Goal: Transaction & Acquisition: Purchase product/service

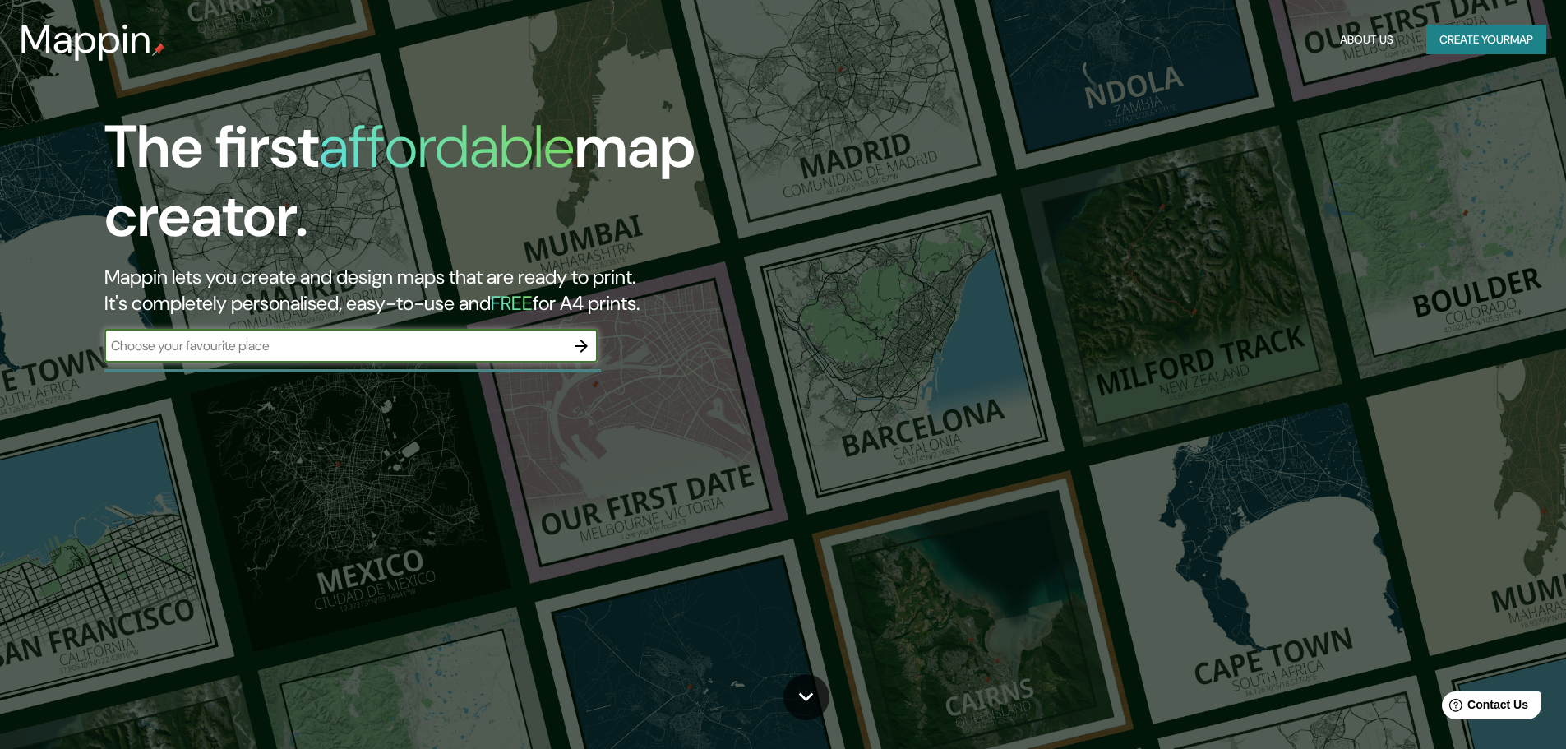
click at [515, 345] on input "text" at bounding box center [334, 345] width 460 height 19
type input "via expresa sur"
click at [565, 342] on button "button" at bounding box center [581, 346] width 33 height 33
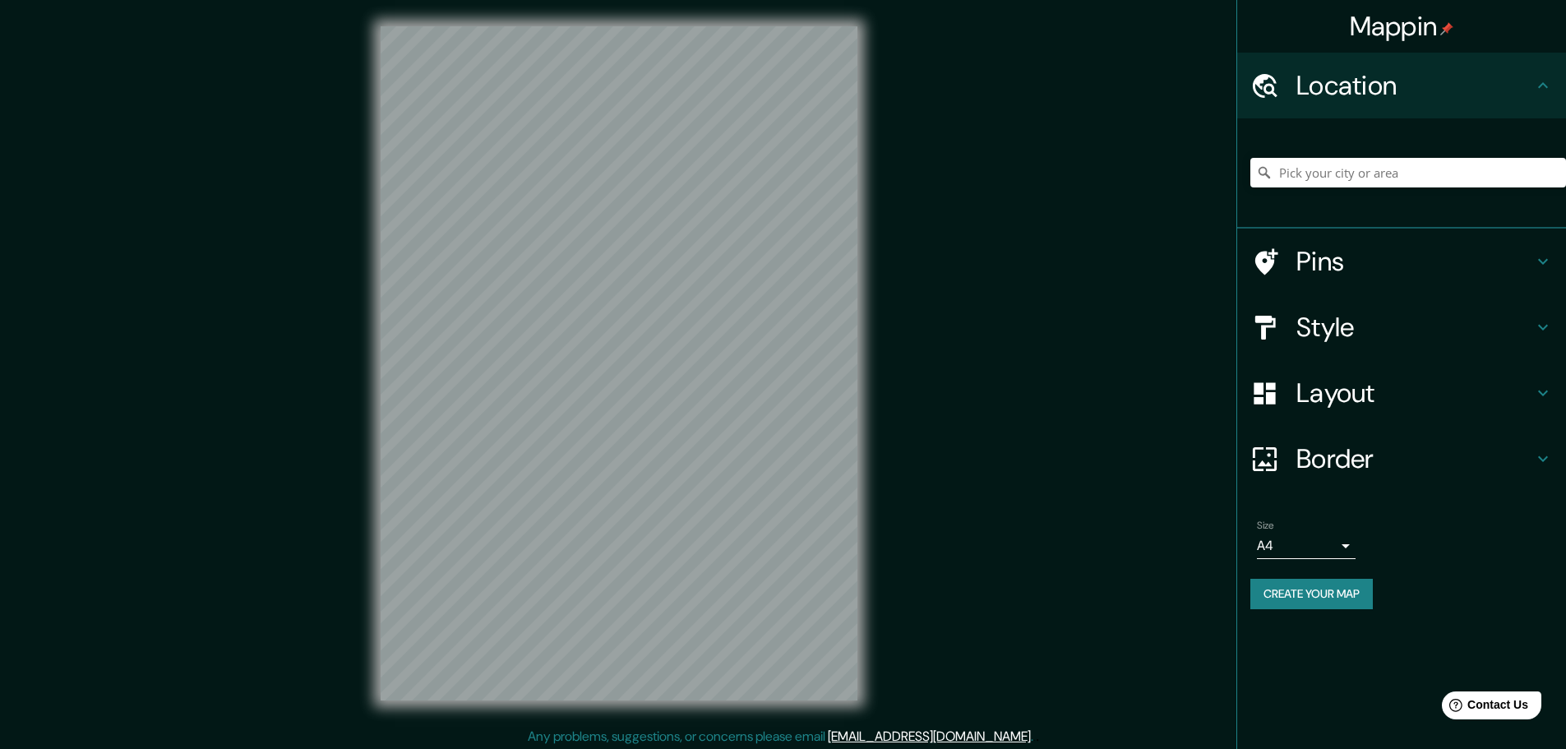
click at [1320, 560] on div "Size A4 single" at bounding box center [1402, 539] width 303 height 53
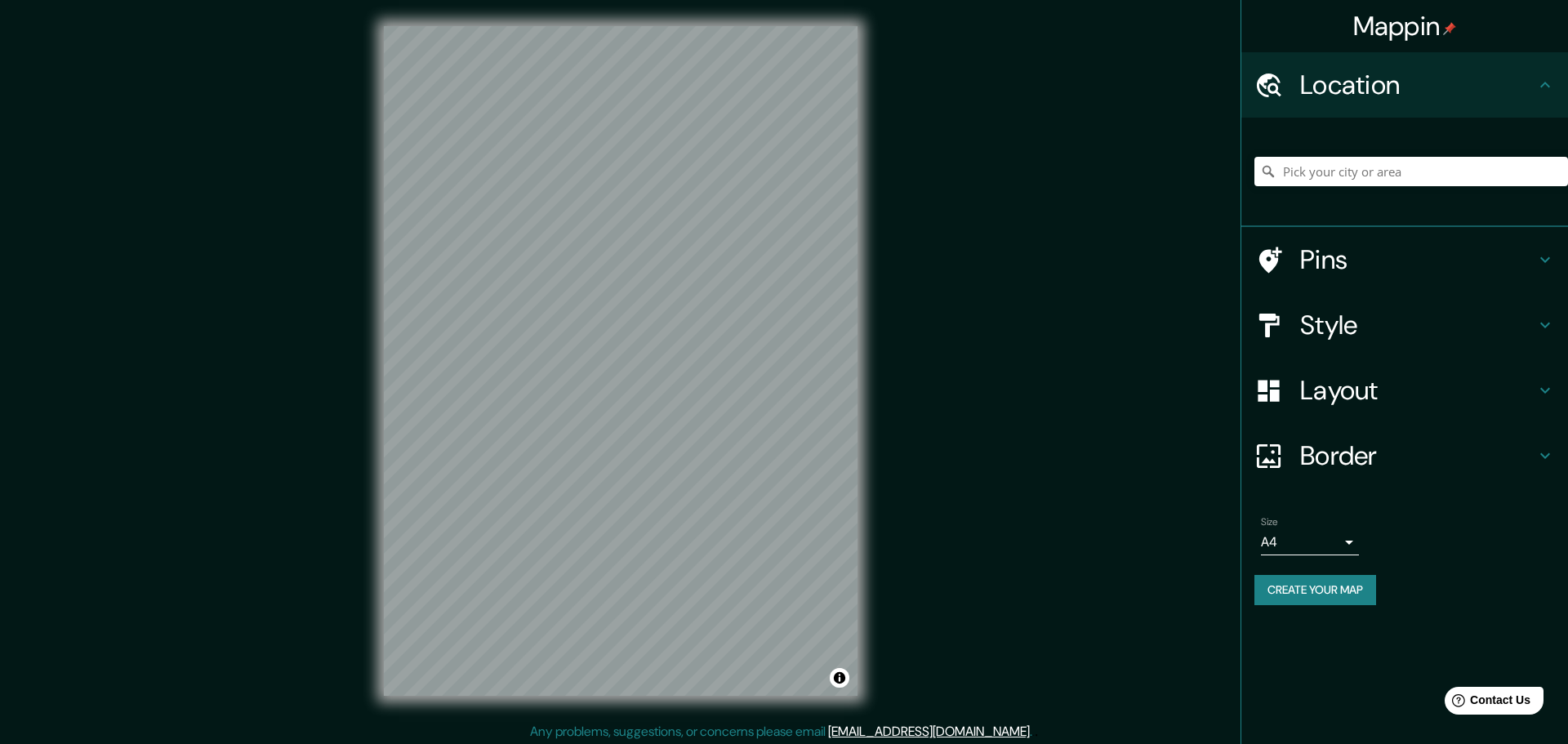
click at [1310, 541] on body "Mappin Location Pins Style Layout Border Choose a border. Hint : you can make l…" at bounding box center [784, 372] width 1568 height 744
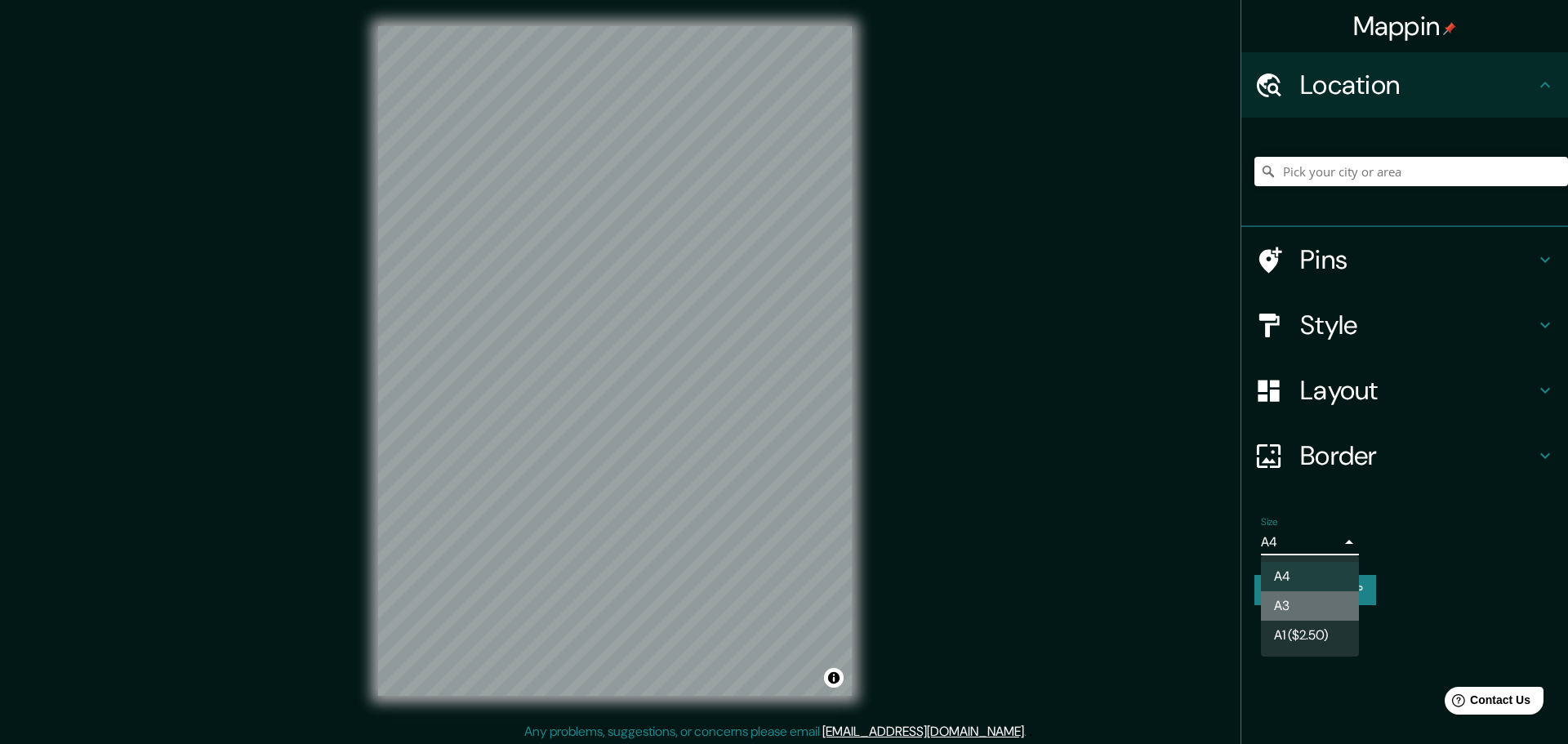
click at [1312, 609] on li "A3" at bounding box center [1309, 606] width 98 height 30
type input "a4"
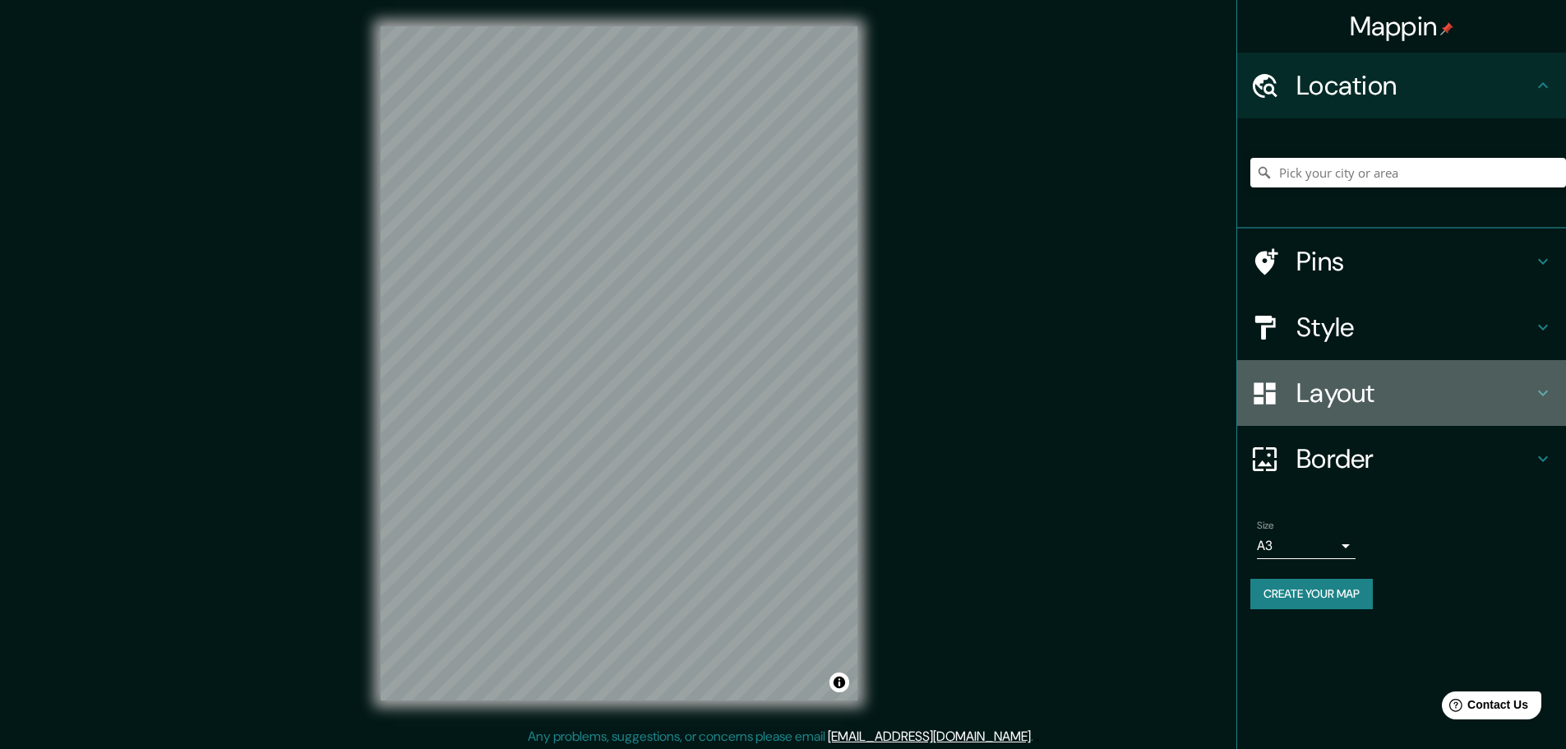
click at [1418, 379] on h4 "Layout" at bounding box center [1415, 393] width 237 height 33
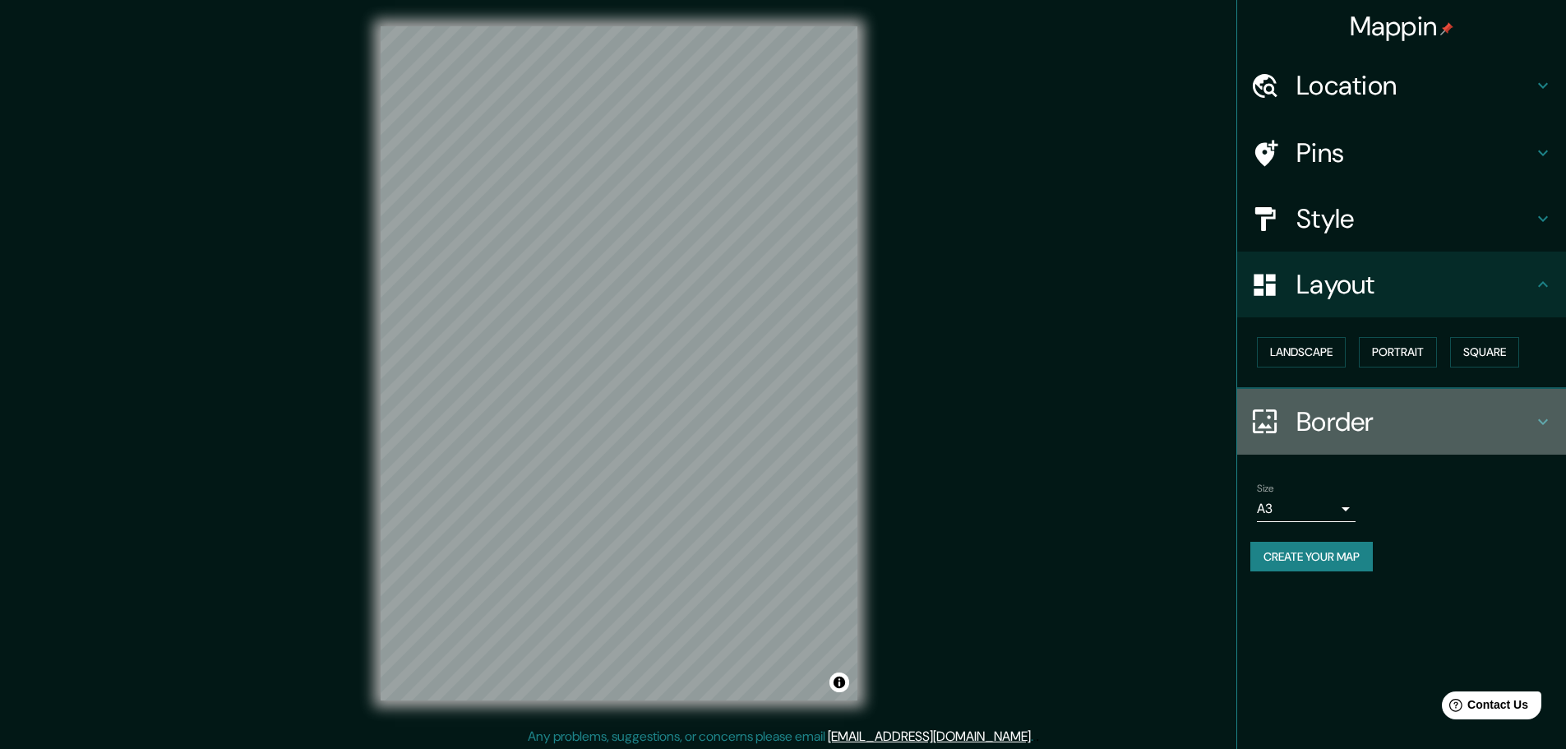
click at [1395, 407] on h4 "Border" at bounding box center [1415, 421] width 237 height 33
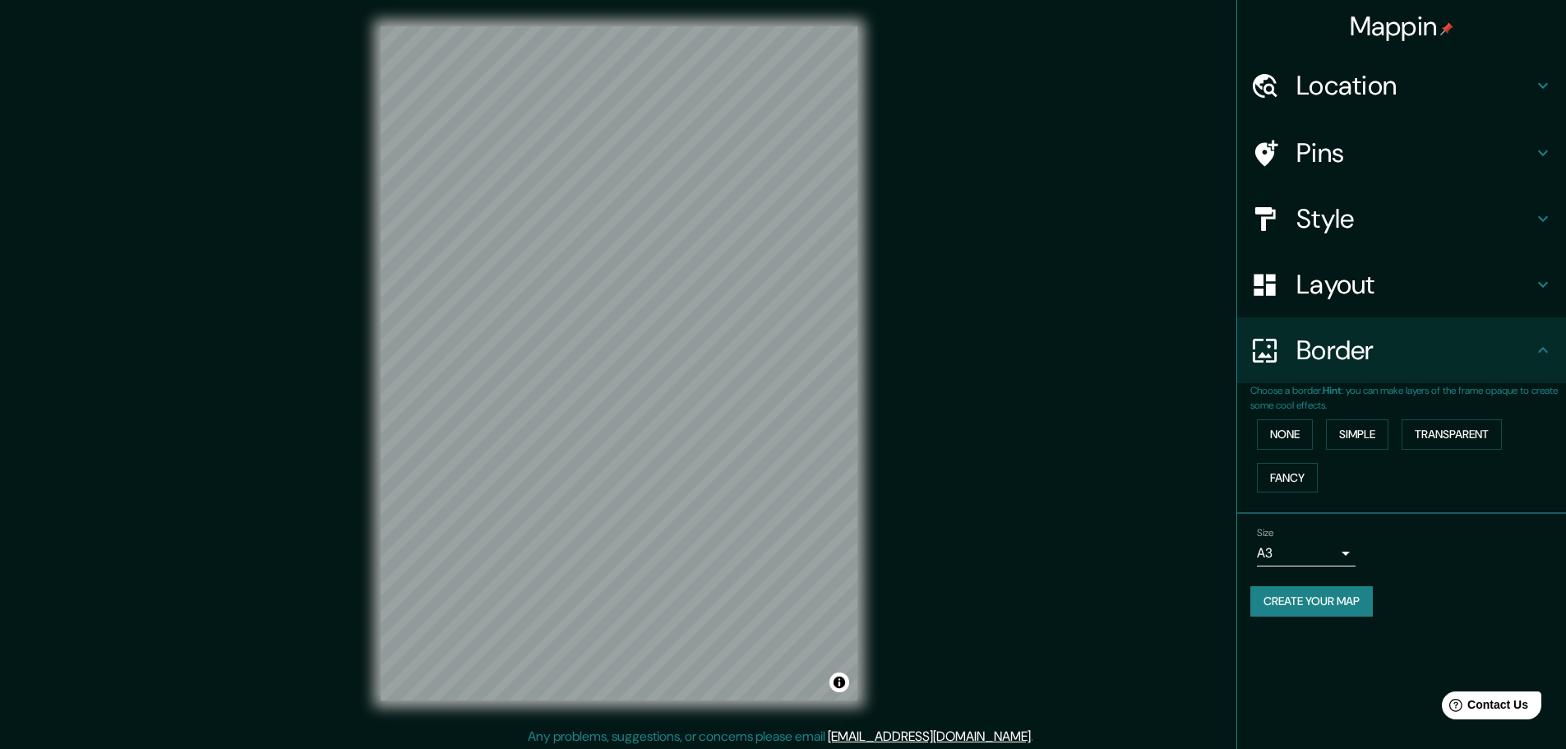
click at [1397, 377] on div "Border" at bounding box center [1401, 350] width 329 height 66
click at [1380, 221] on h4 "Style" at bounding box center [1415, 218] width 237 height 33
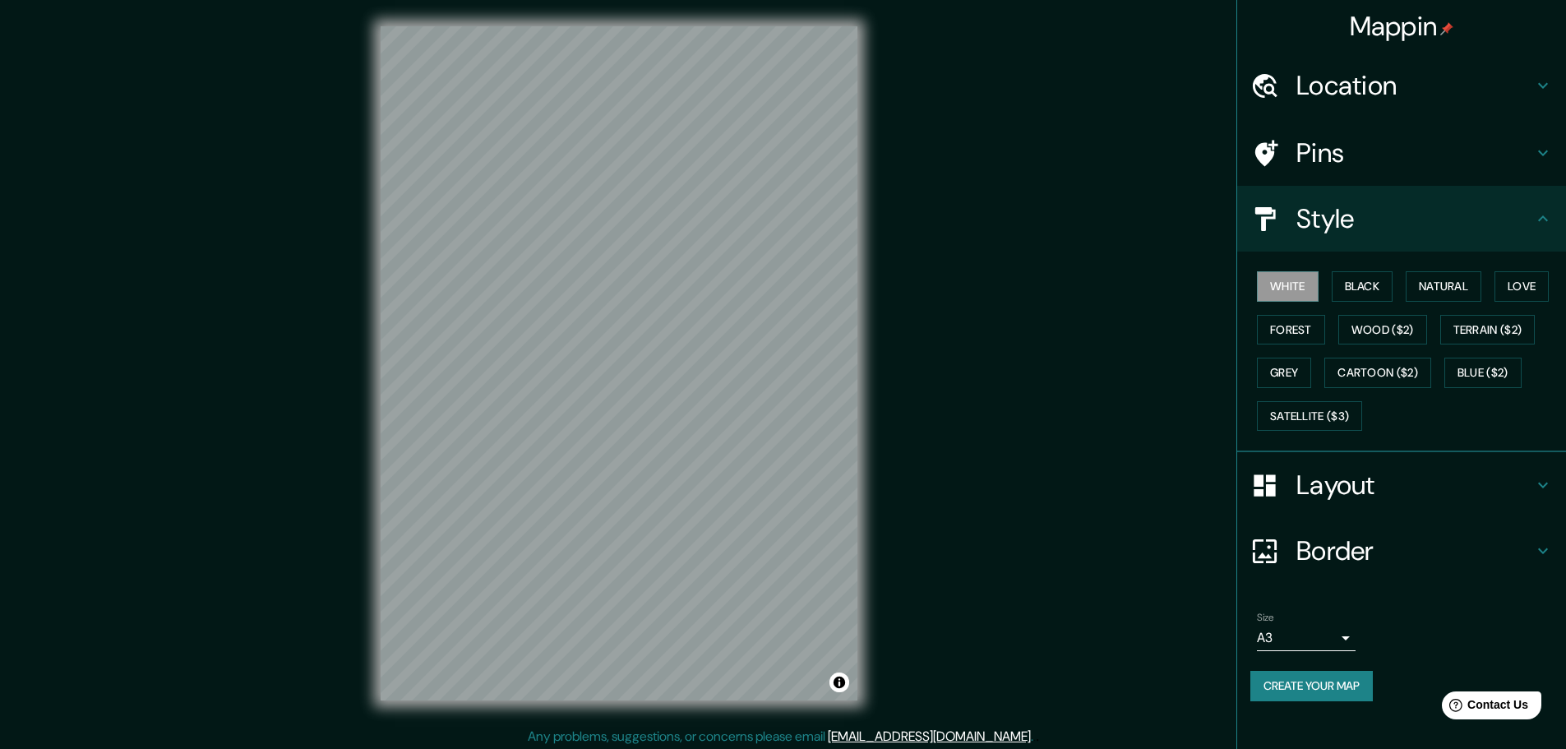
click at [1378, 213] on h4 "Style" at bounding box center [1415, 218] width 237 height 33
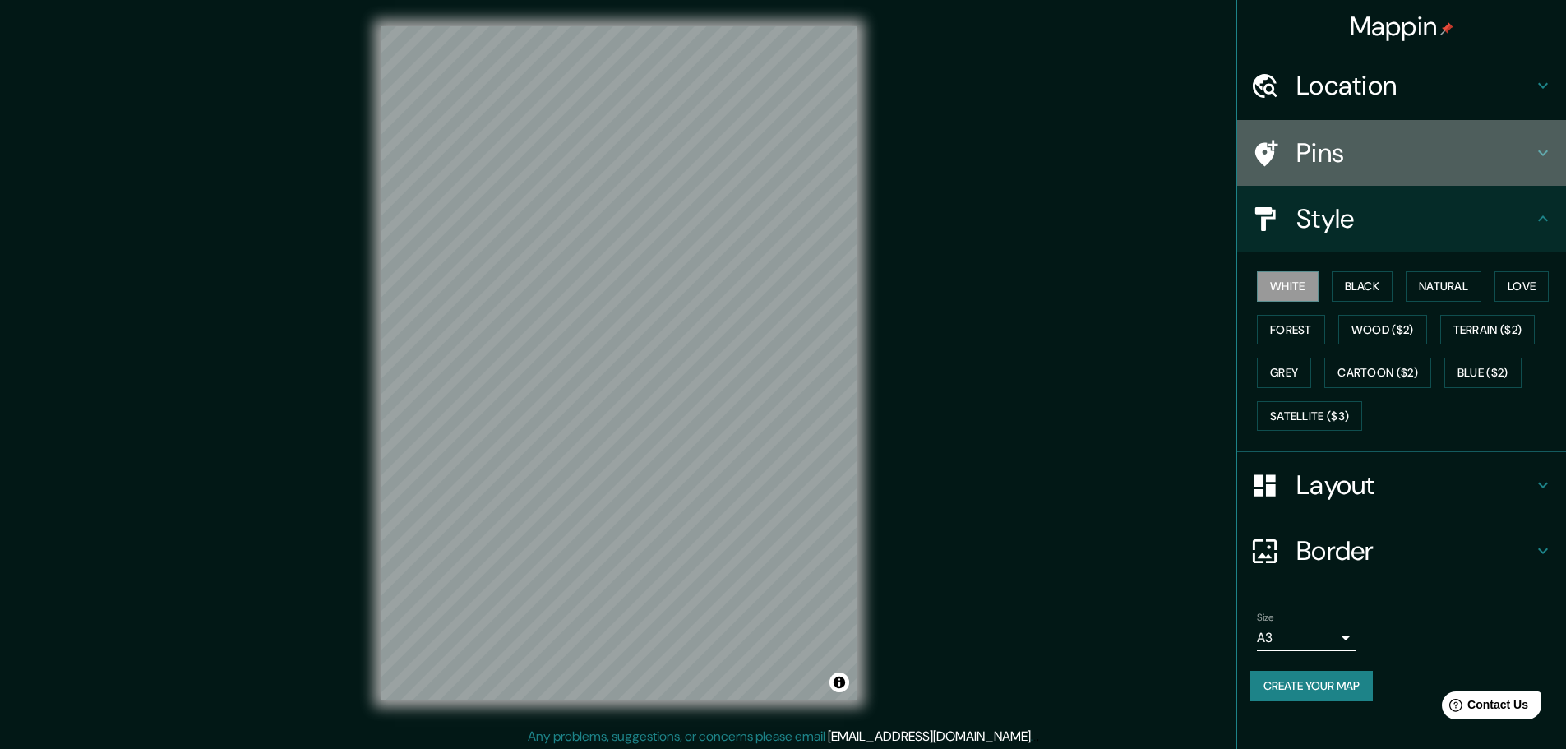
click at [1375, 126] on div "Pins" at bounding box center [1401, 153] width 329 height 66
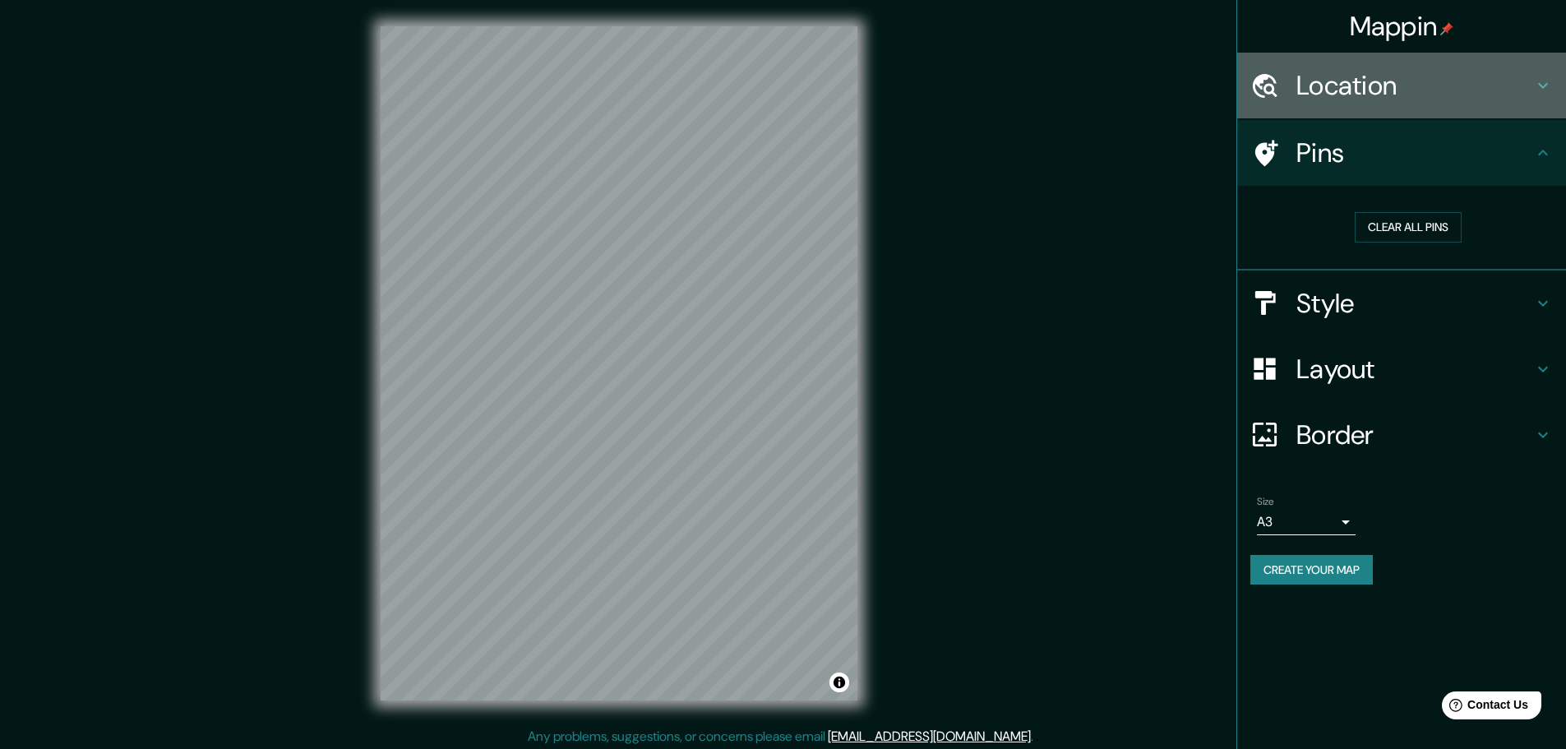
click at [1387, 100] on h4 "Location" at bounding box center [1415, 85] width 237 height 33
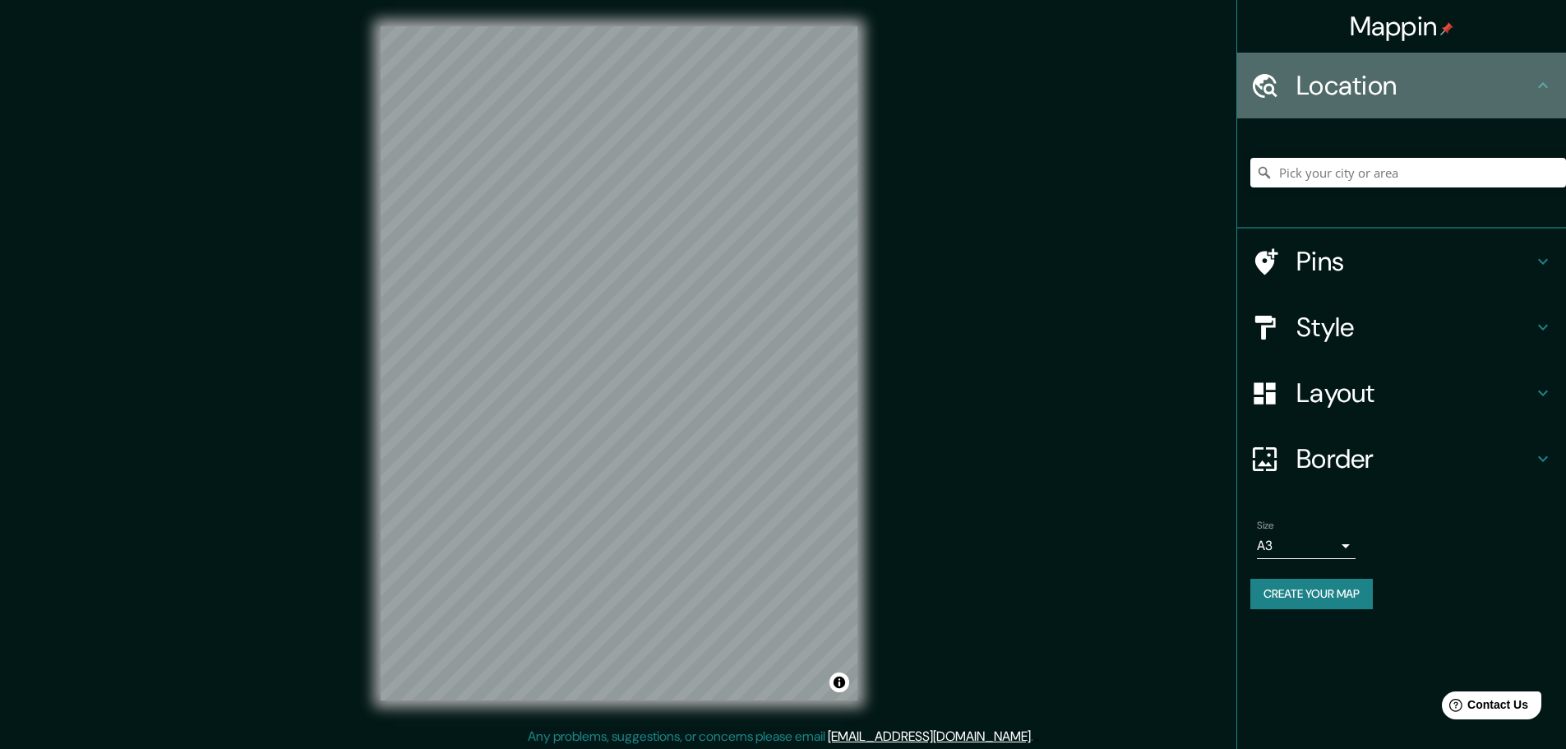
click at [1387, 100] on h4 "Location" at bounding box center [1415, 85] width 237 height 33
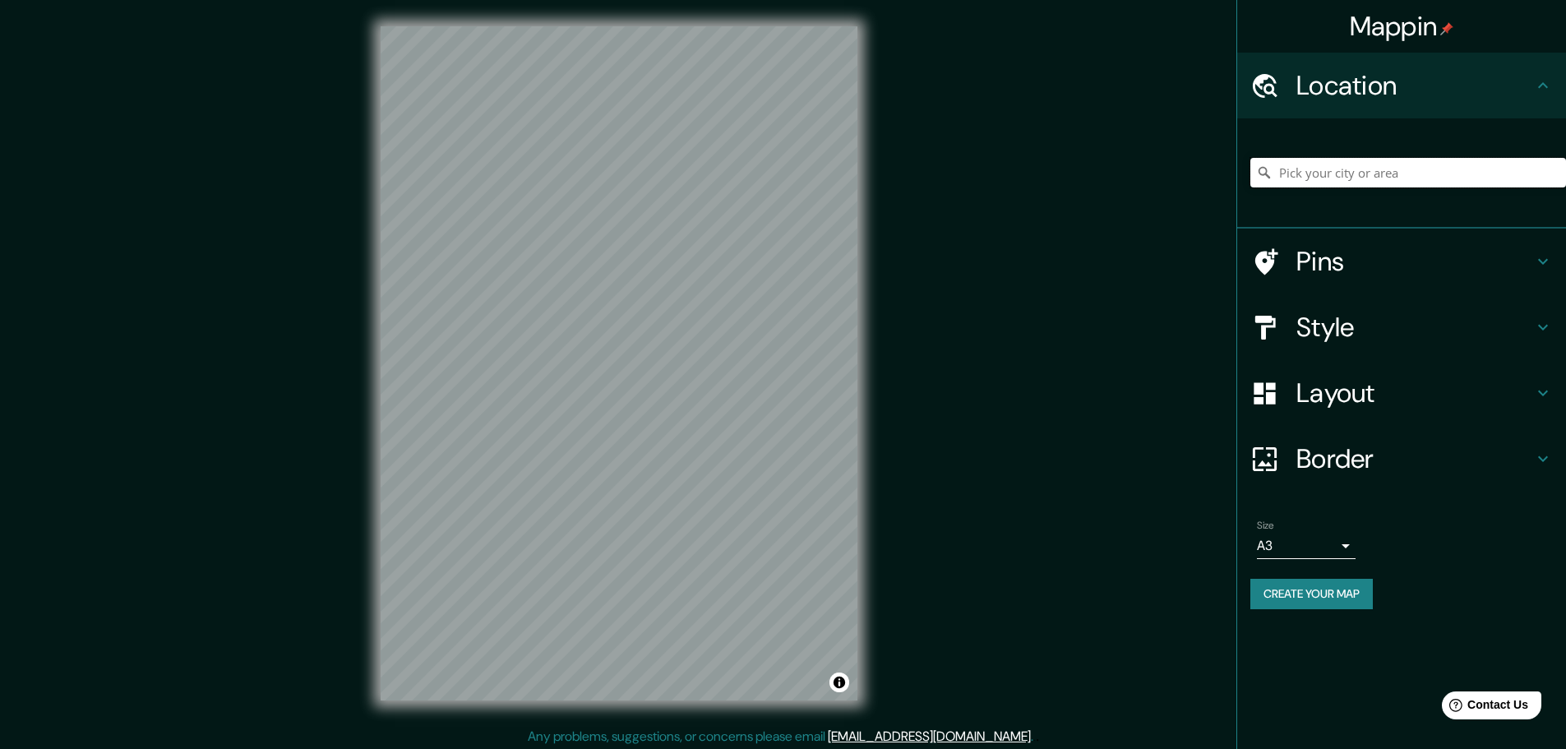
click at [1350, 183] on input "Pick your city or area" at bounding box center [1409, 173] width 316 height 30
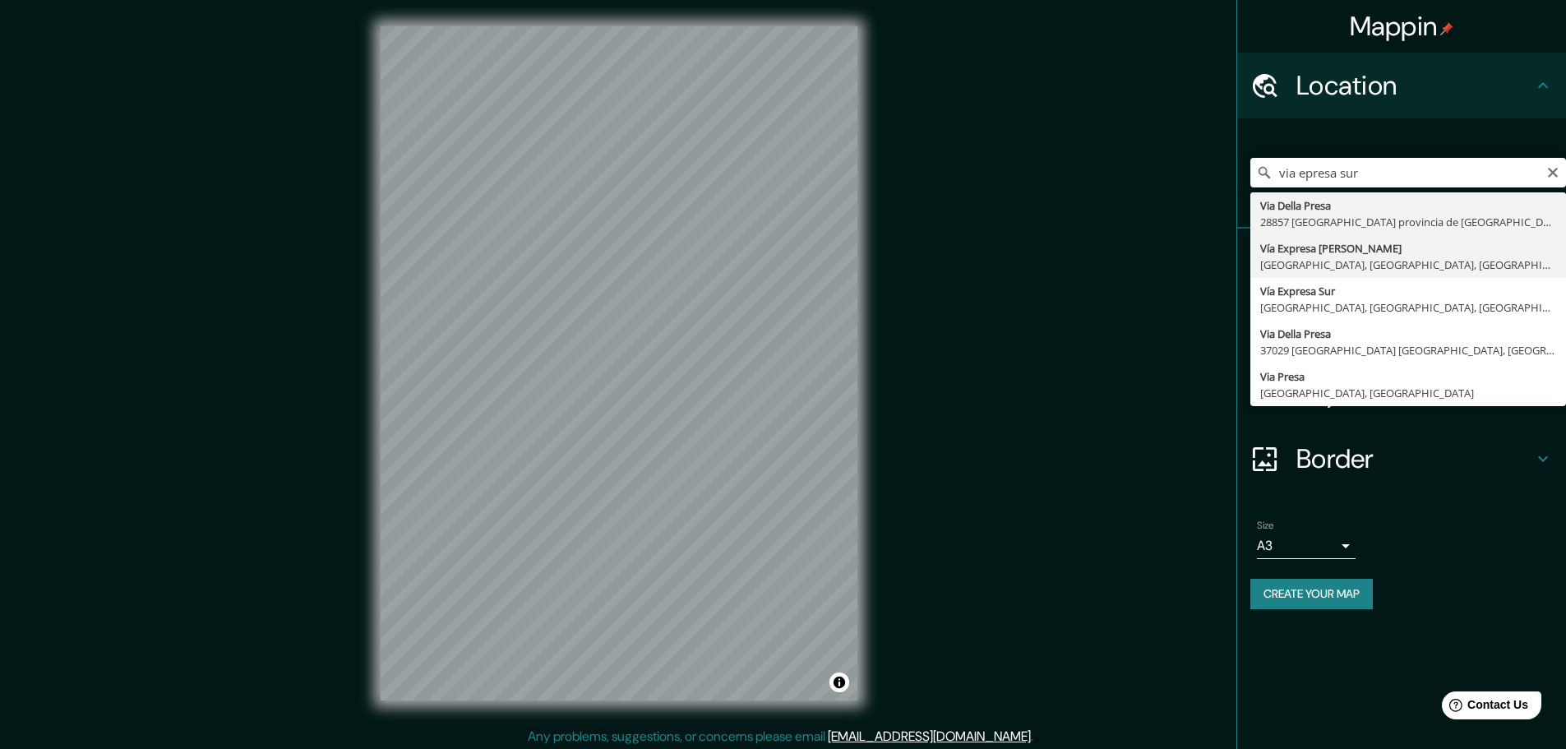
type input "Vía Expresa [PERSON_NAME], [GEOGRAPHIC_DATA], [GEOGRAPHIC_DATA], [GEOGRAPHIC_DA…"
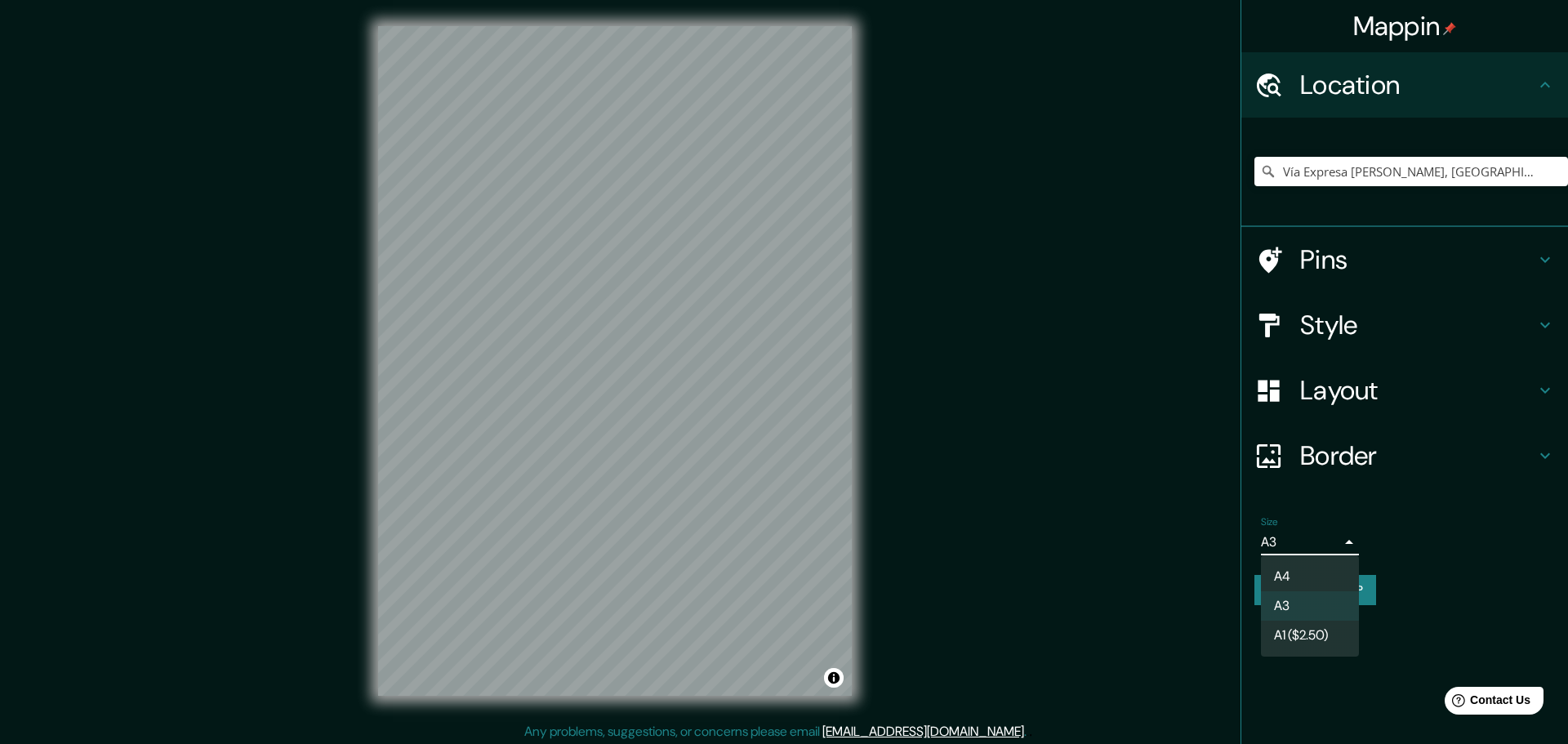
click at [1336, 539] on body "Mappin Location Vía Expresa [PERSON_NAME], [GEOGRAPHIC_DATA], [GEOGRAPHIC_DATA]…" at bounding box center [784, 372] width 1568 height 744
click at [1344, 538] on div at bounding box center [784, 372] width 1568 height 744
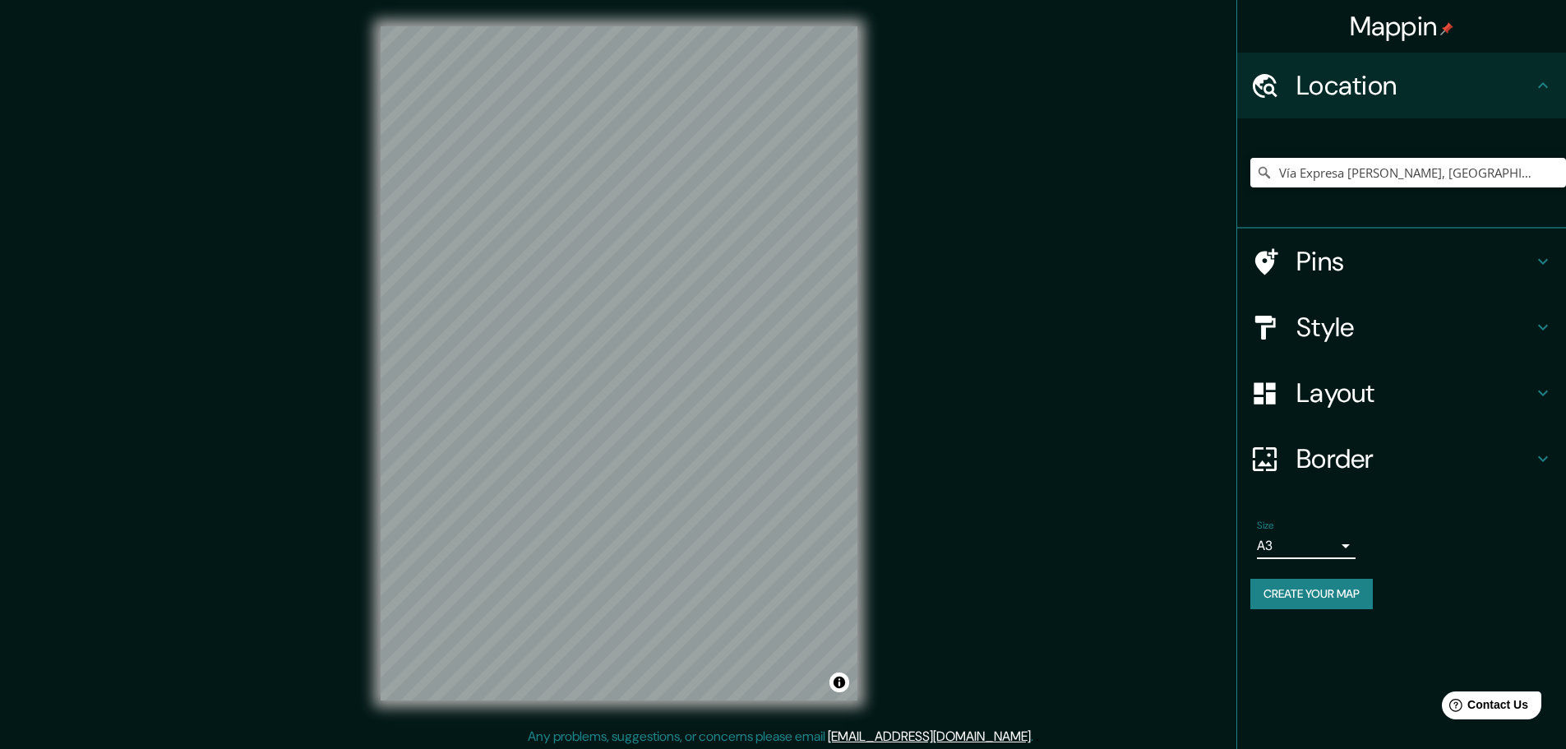
click at [1401, 465] on h4 "Border" at bounding box center [1415, 458] width 237 height 33
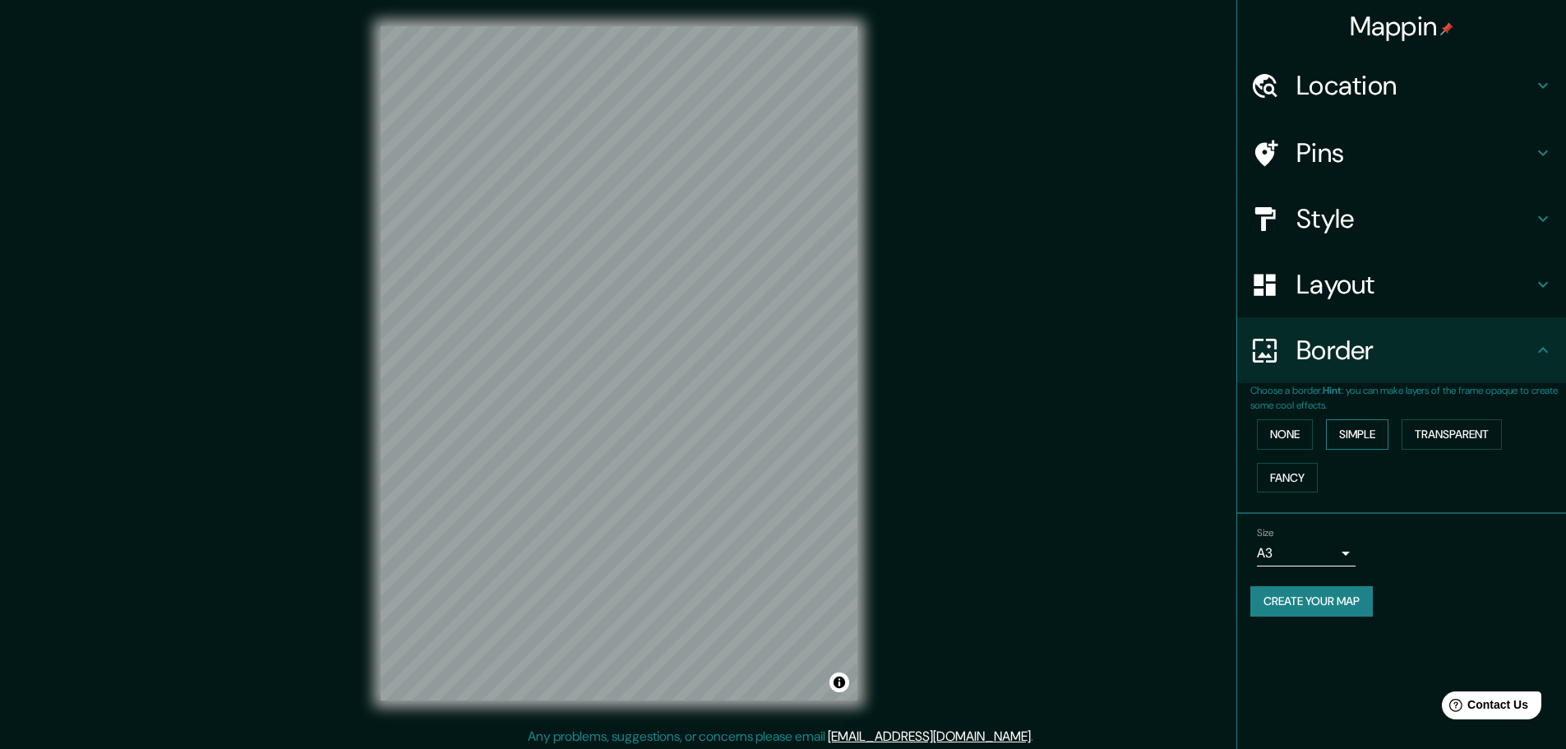
click at [1367, 433] on button "Simple" at bounding box center [1357, 434] width 62 height 30
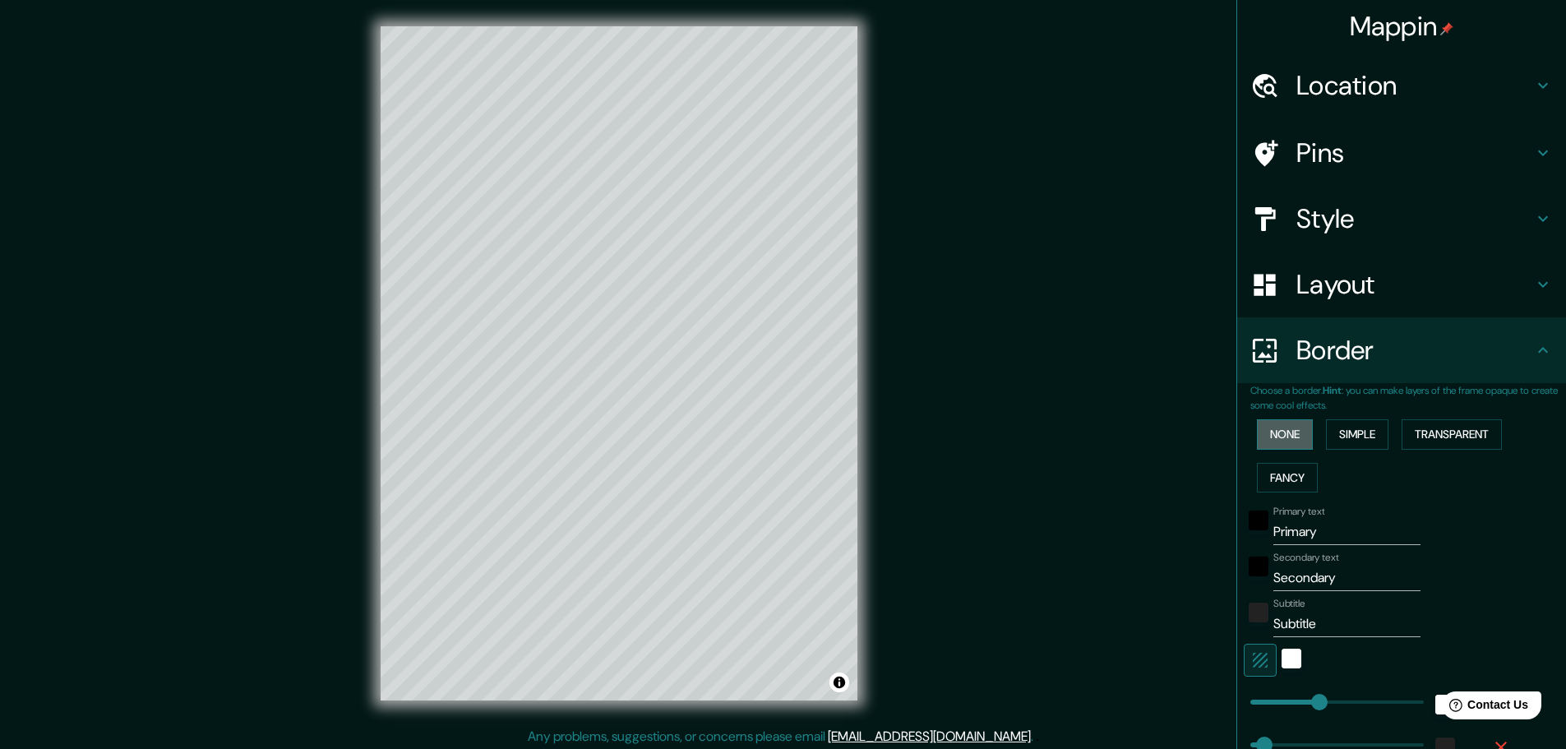
click at [1283, 435] on button "None" at bounding box center [1285, 434] width 56 height 30
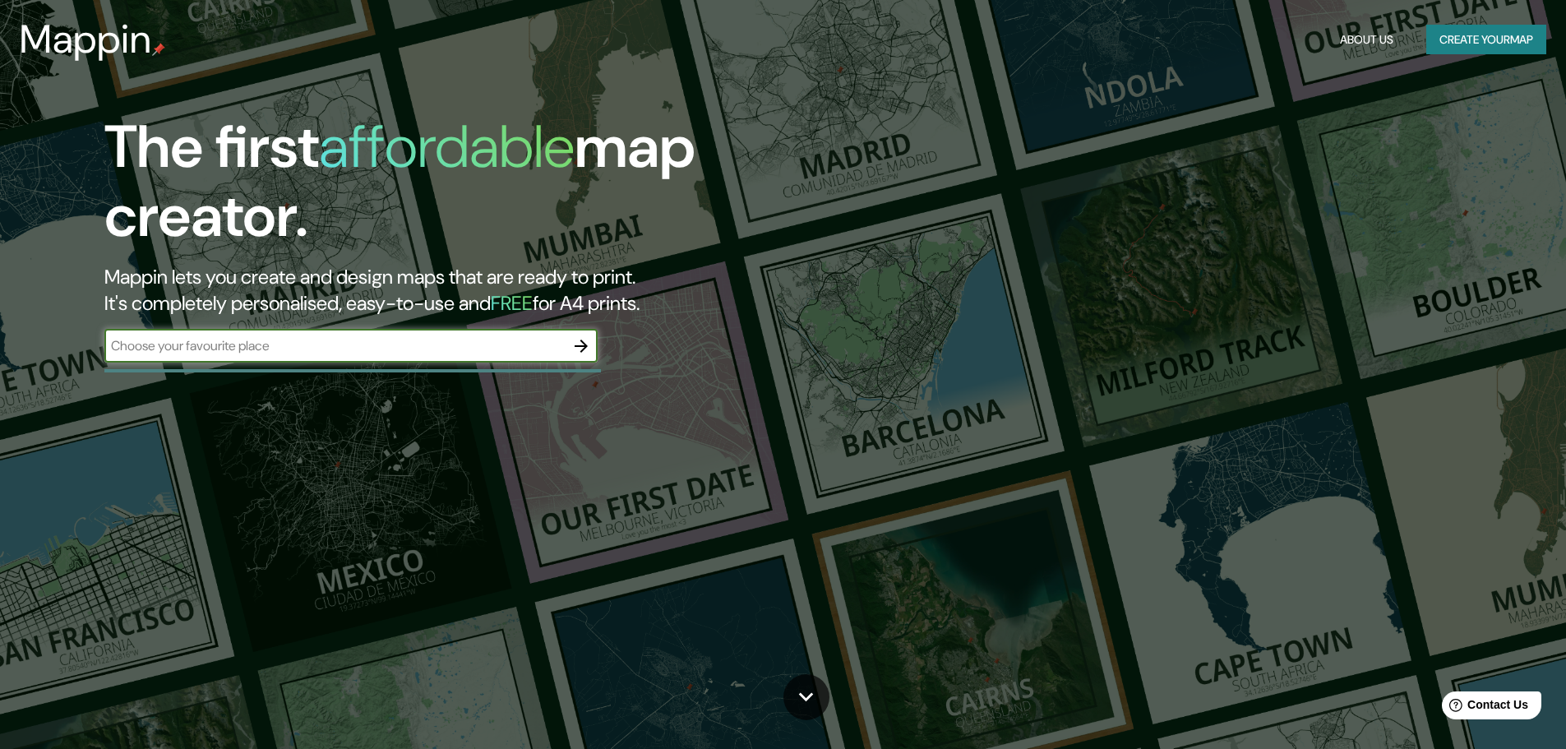
click at [369, 354] on input "text" at bounding box center [334, 345] width 460 height 19
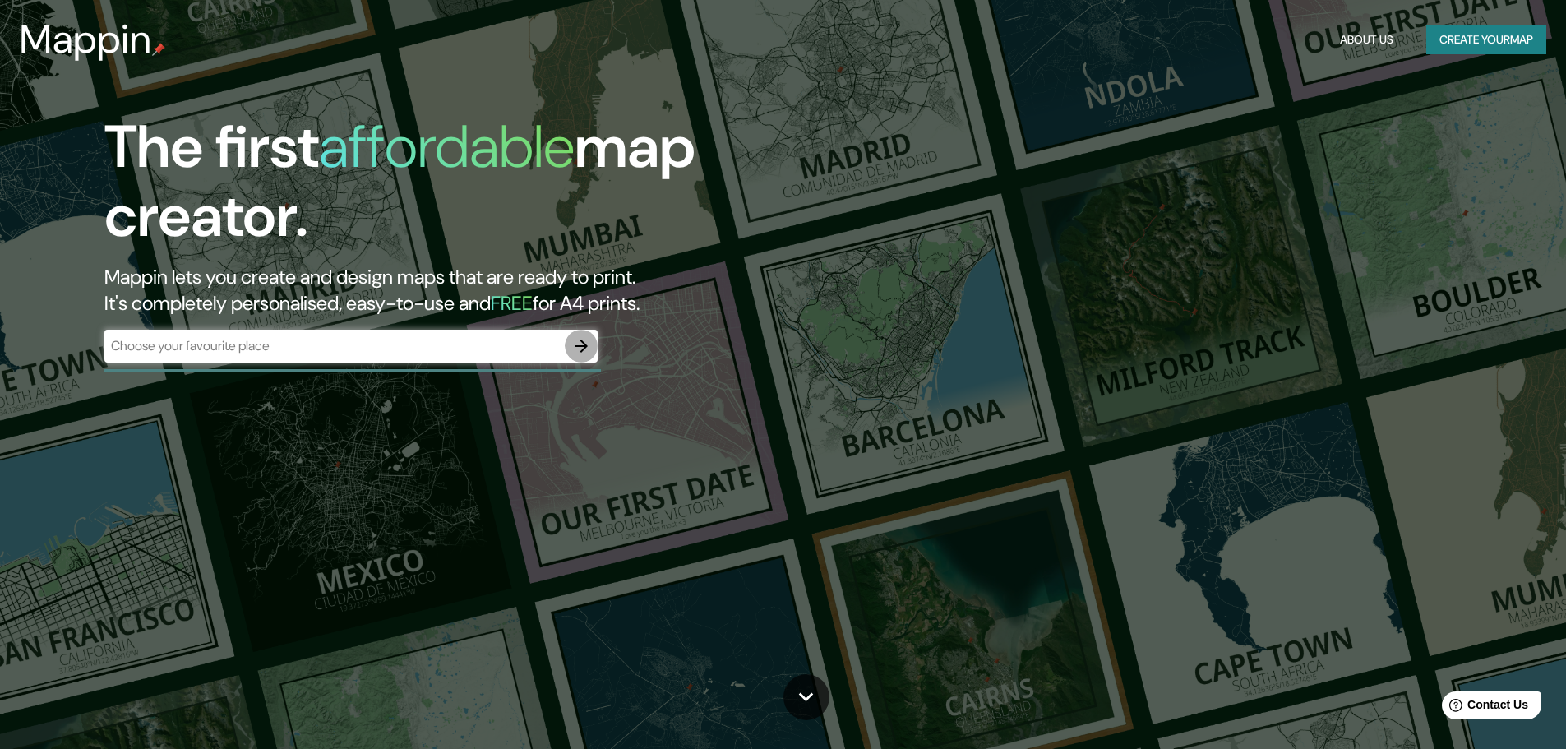
click at [578, 344] on icon "button" at bounding box center [581, 346] width 20 height 20
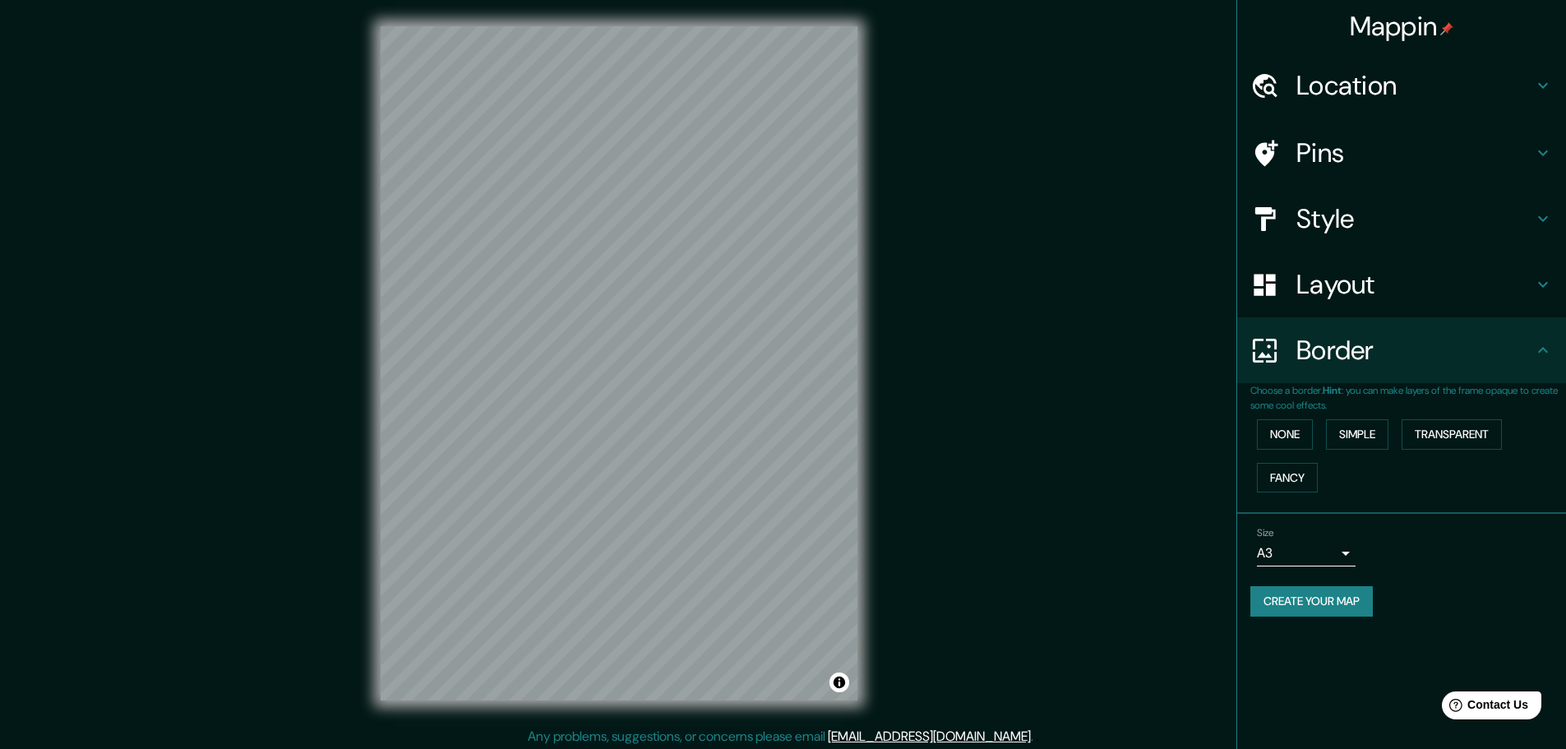
click at [1338, 95] on h4 "Location" at bounding box center [1415, 85] width 237 height 33
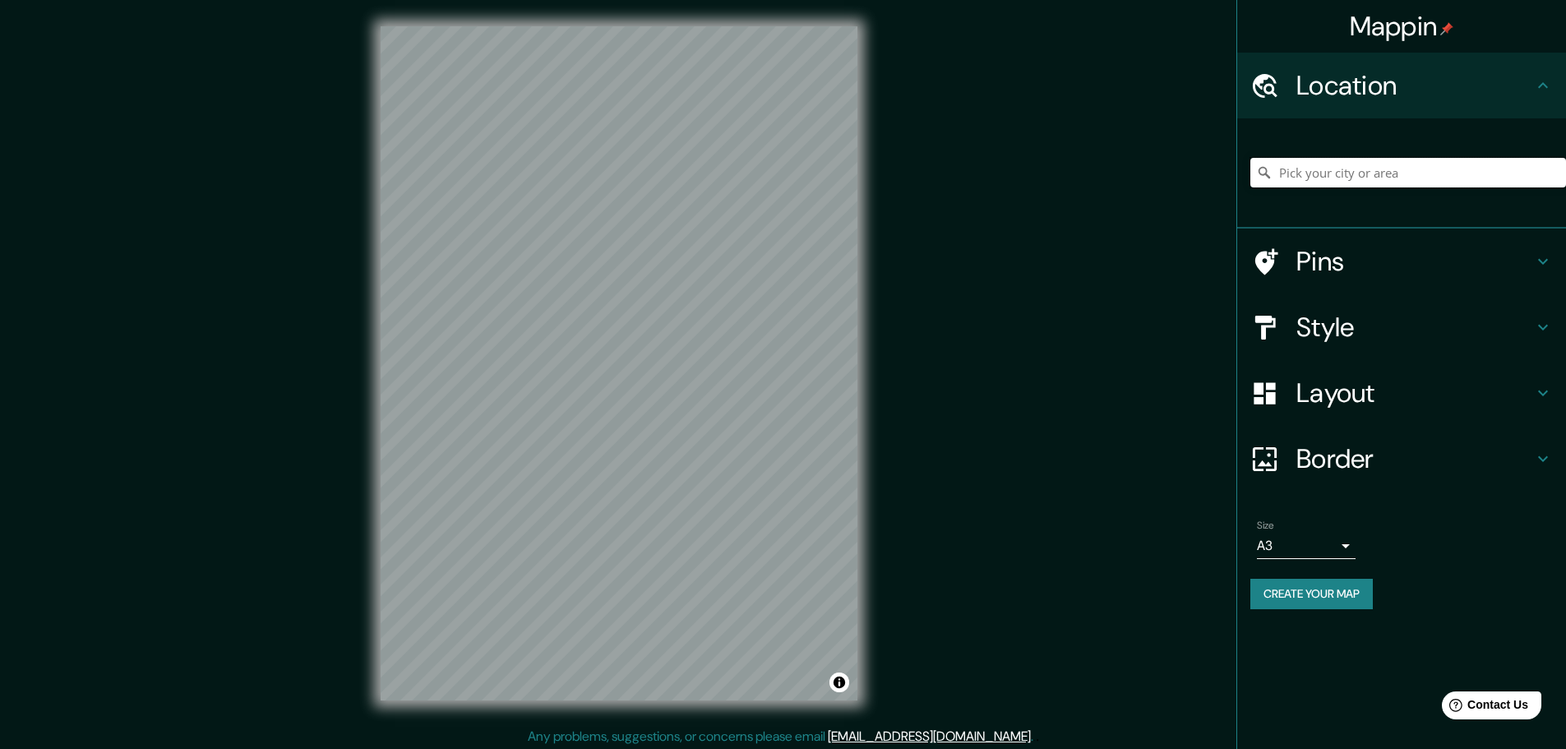
click at [1389, 173] on input "Pick your city or area" at bounding box center [1409, 173] width 316 height 30
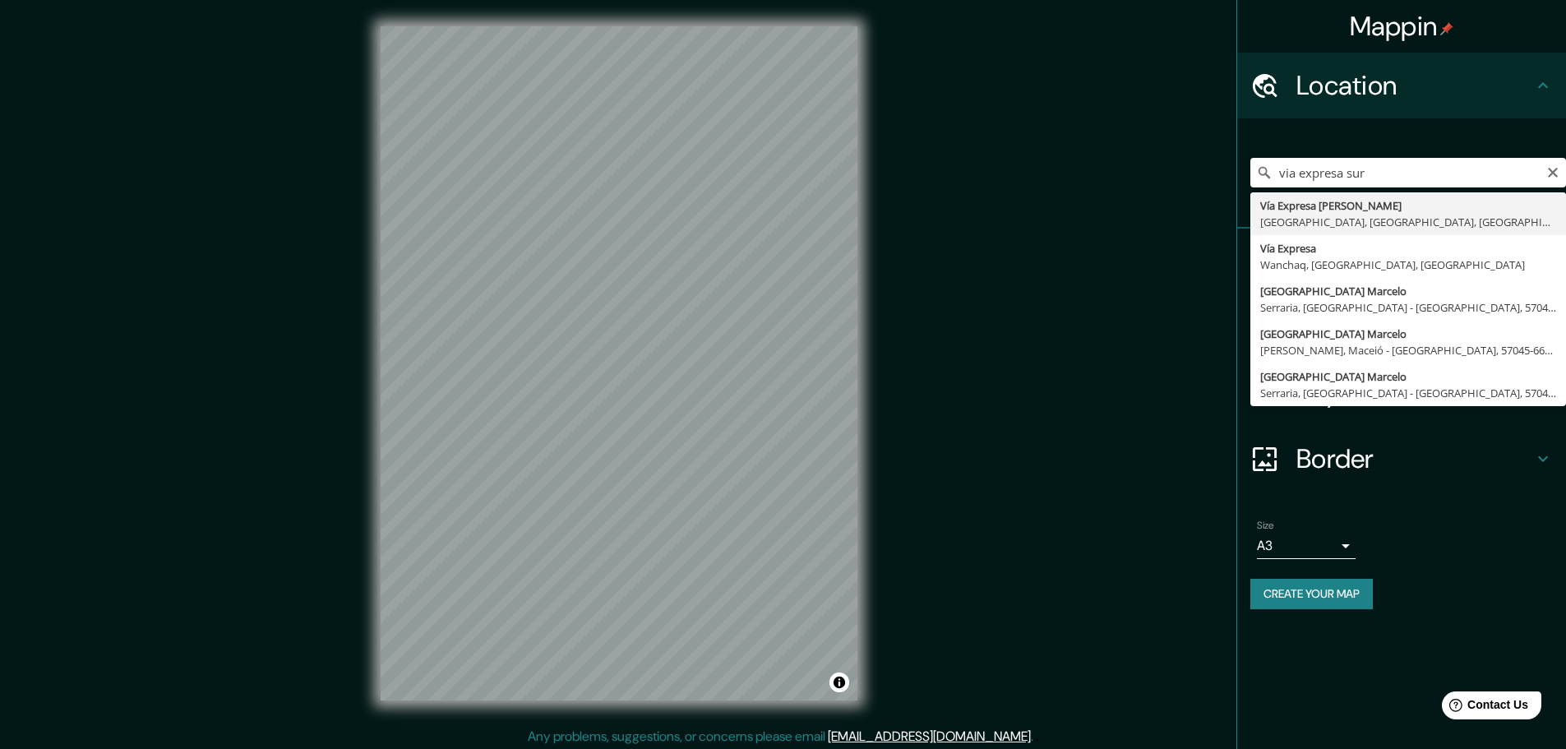
type input "Vía Expresa [PERSON_NAME], [GEOGRAPHIC_DATA], [GEOGRAPHIC_DATA], [GEOGRAPHIC_DA…"
